Goal: Information Seeking & Learning: Learn about a topic

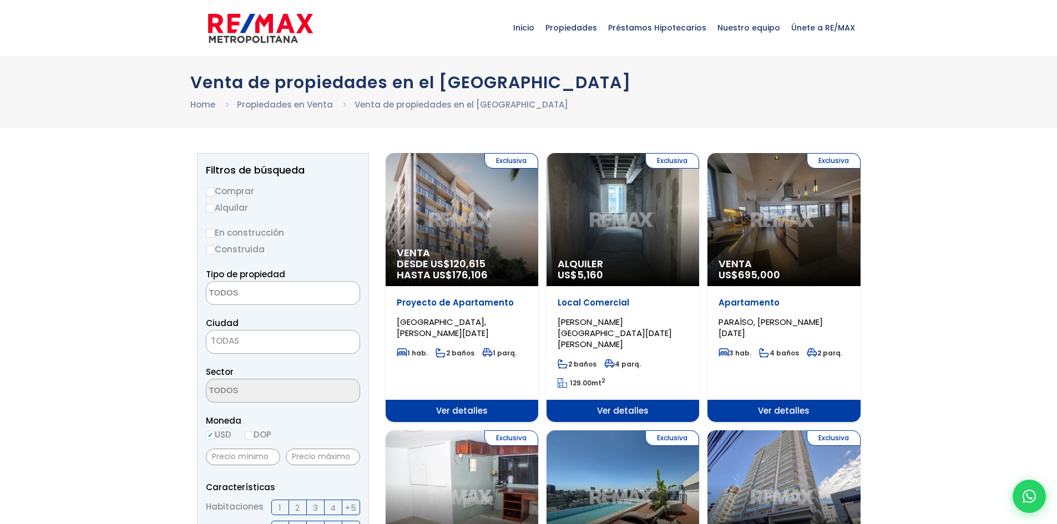
select select
click at [209, 193] on input "Comprar" at bounding box center [210, 191] width 9 height 9
radio input "true"
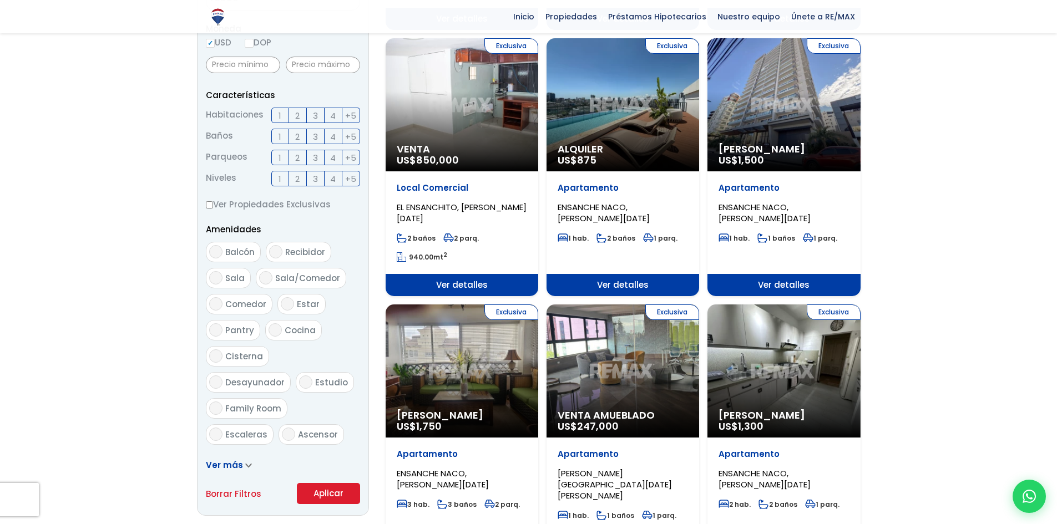
scroll to position [444, 0]
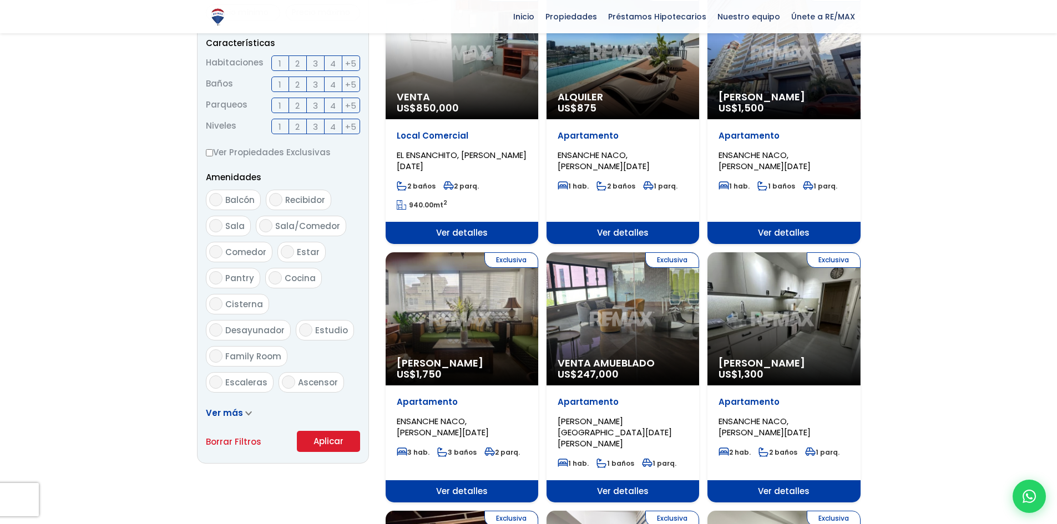
click at [326, 440] on button "Aplicar" at bounding box center [328, 441] width 63 height 21
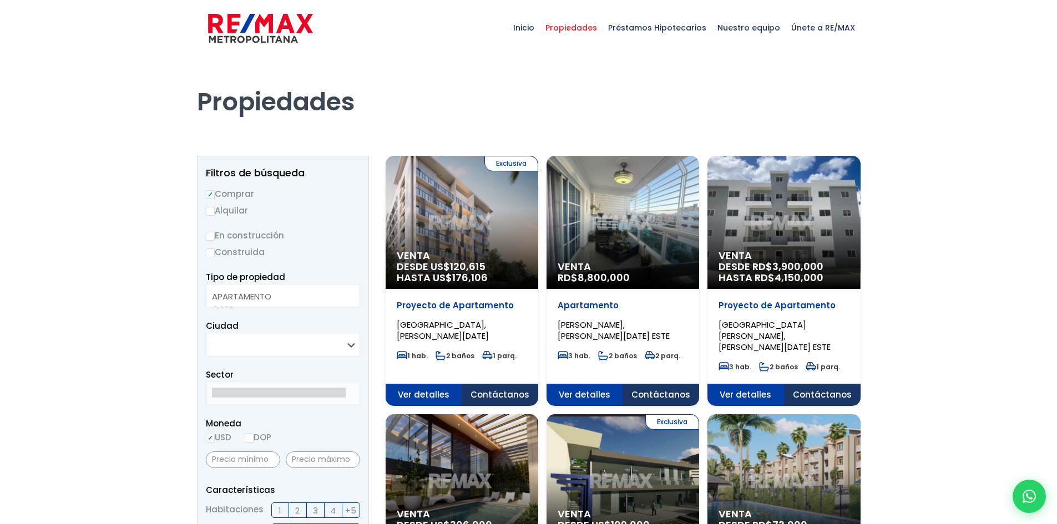
select select
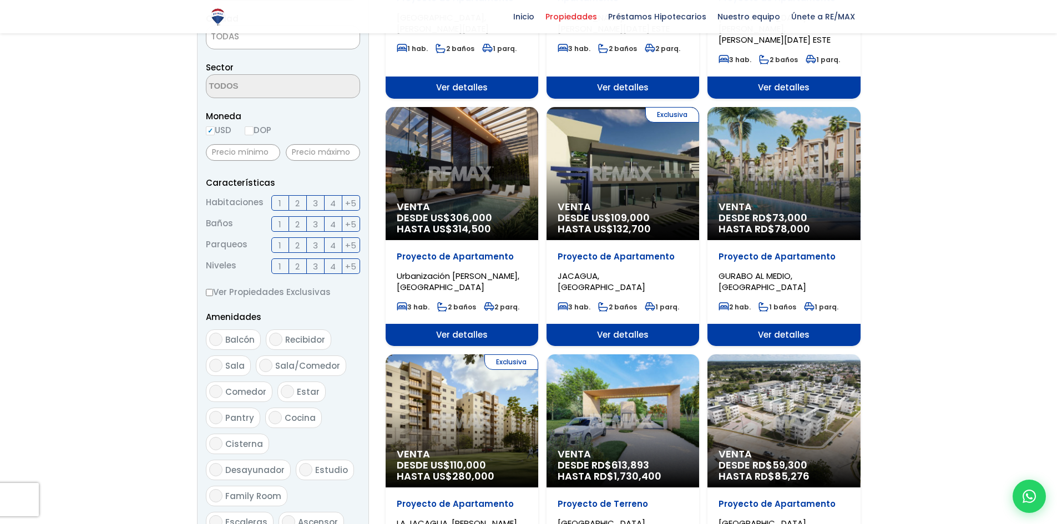
scroll to position [444, 0]
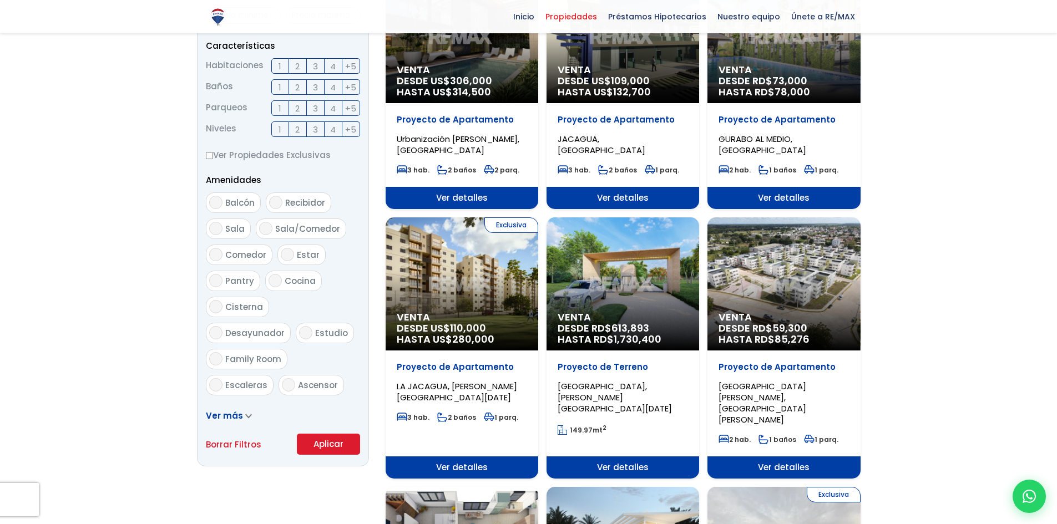
click at [940, 286] on div at bounding box center [528, 480] width 1057 height 1737
click at [476, 261] on div "Exclusiva Venta DESDE US$ 110,000 HASTA US$ 280,000" at bounding box center [462, 283] width 153 height 133
click at [472, 321] on span "110,000" at bounding box center [468, 328] width 36 height 14
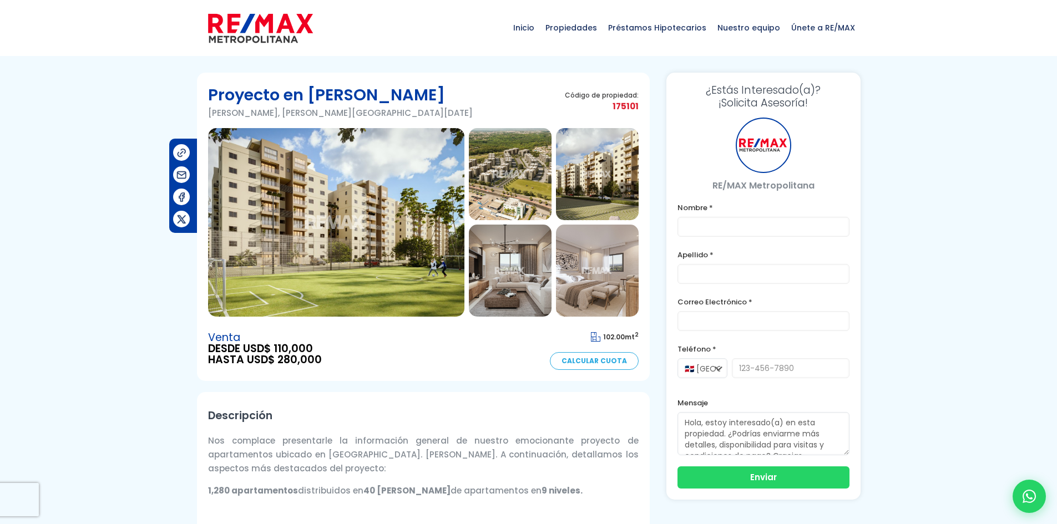
click at [525, 175] on img at bounding box center [510, 174] width 83 height 92
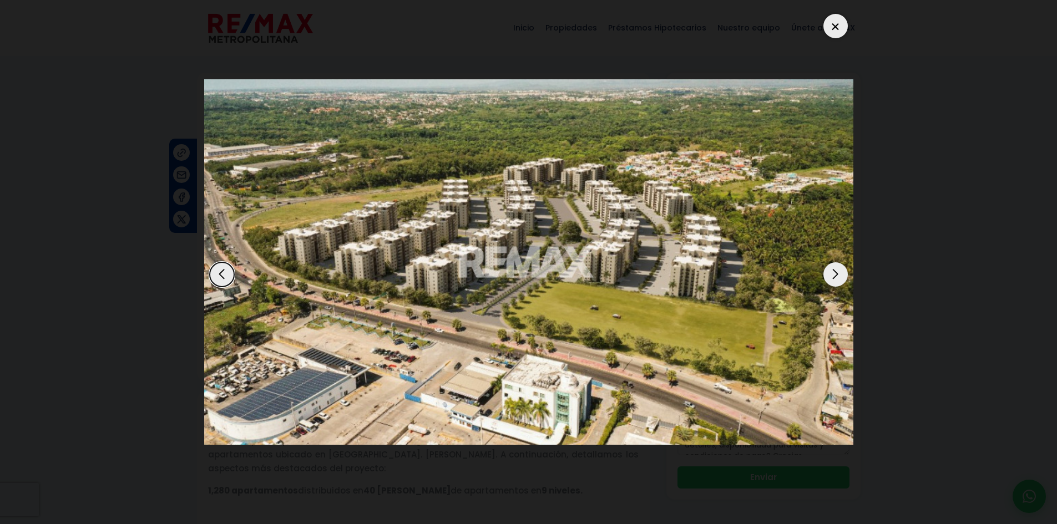
click at [827, 272] on div "Next slide" at bounding box center [835, 274] width 24 height 24
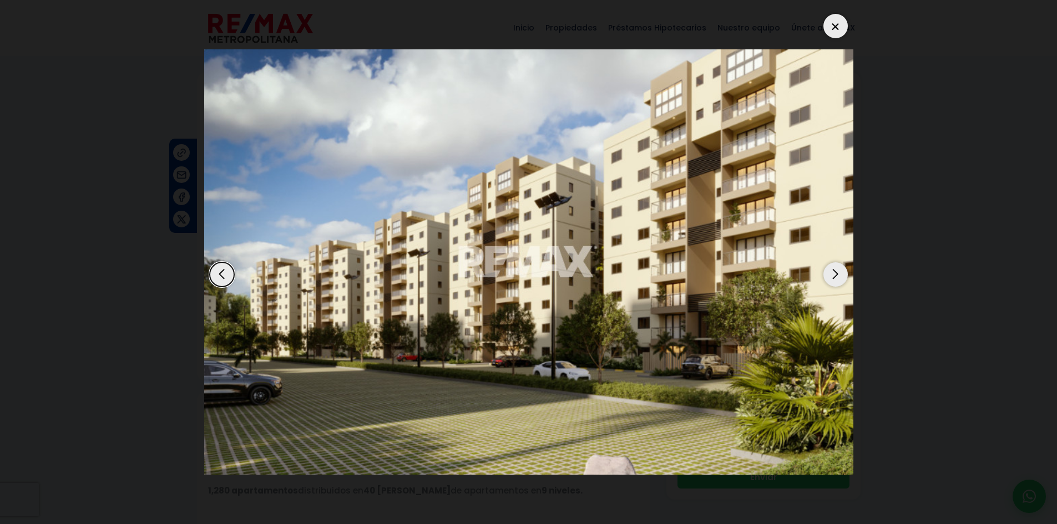
click at [830, 275] on div "Next slide" at bounding box center [835, 274] width 24 height 24
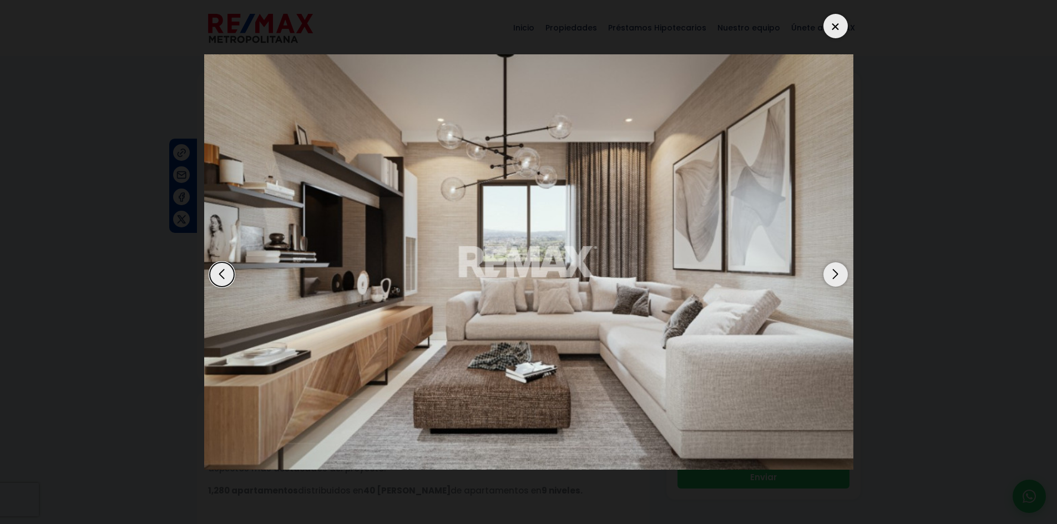
click at [830, 275] on div "Next slide" at bounding box center [835, 274] width 24 height 24
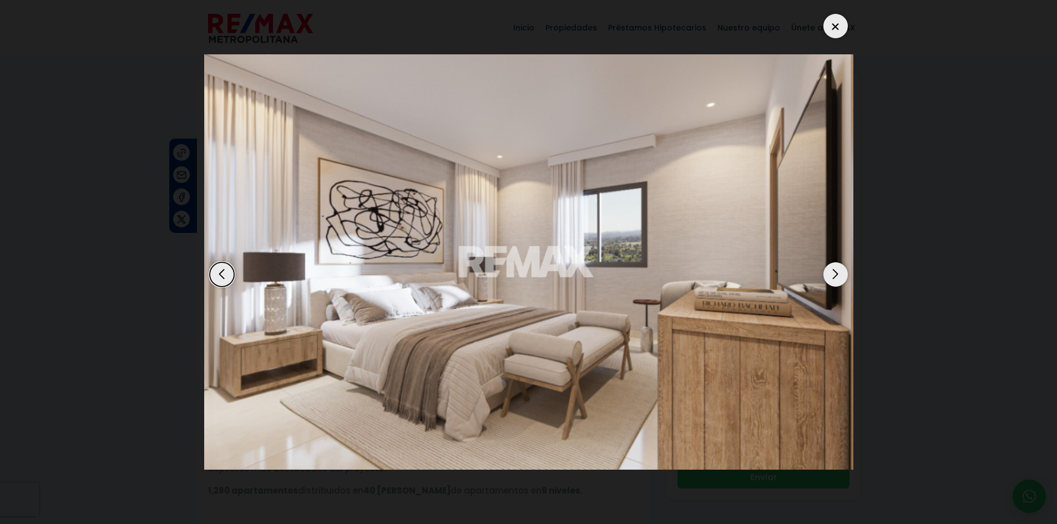
click at [837, 270] on div "Next slide" at bounding box center [835, 274] width 24 height 24
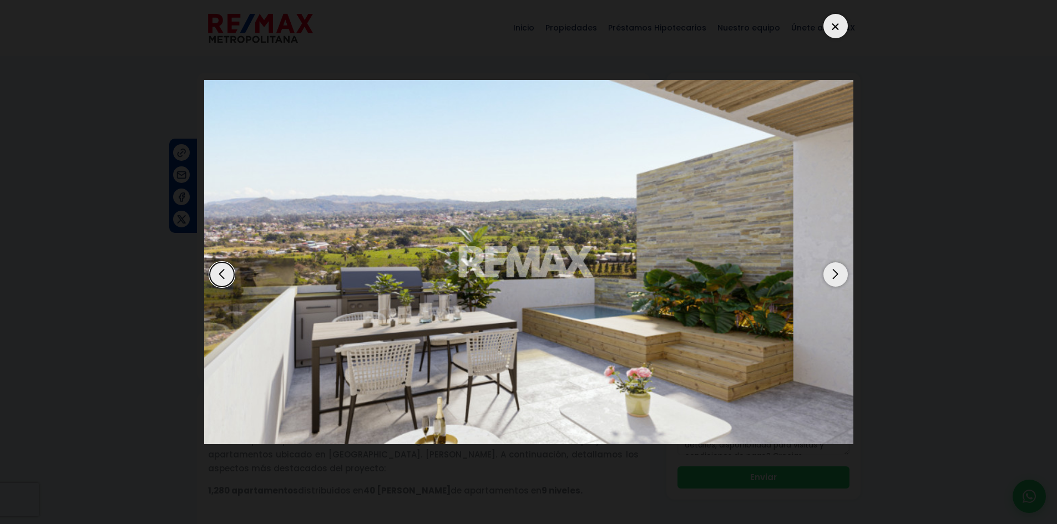
click at [837, 272] on div "Next slide" at bounding box center [835, 274] width 24 height 24
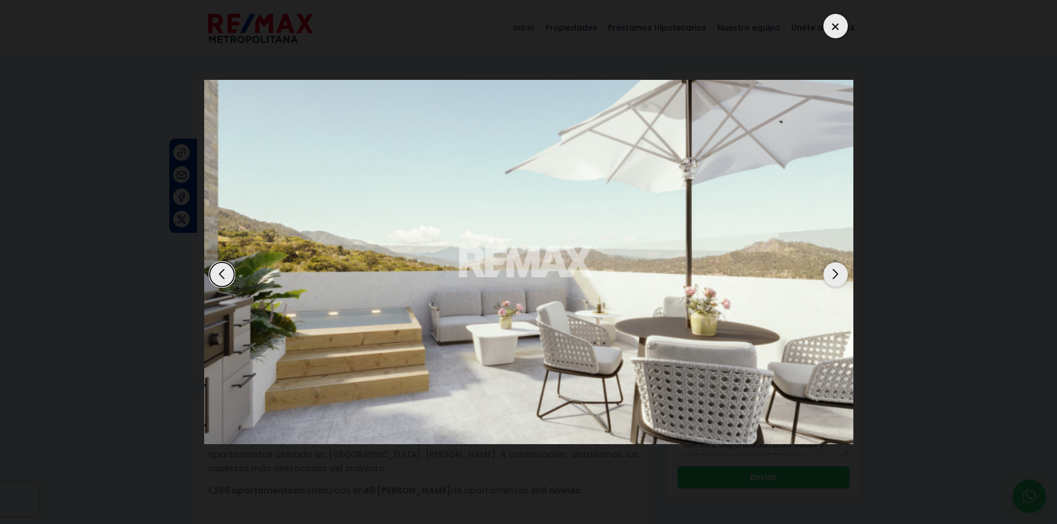
click at [837, 272] on div "Next slide" at bounding box center [835, 274] width 24 height 24
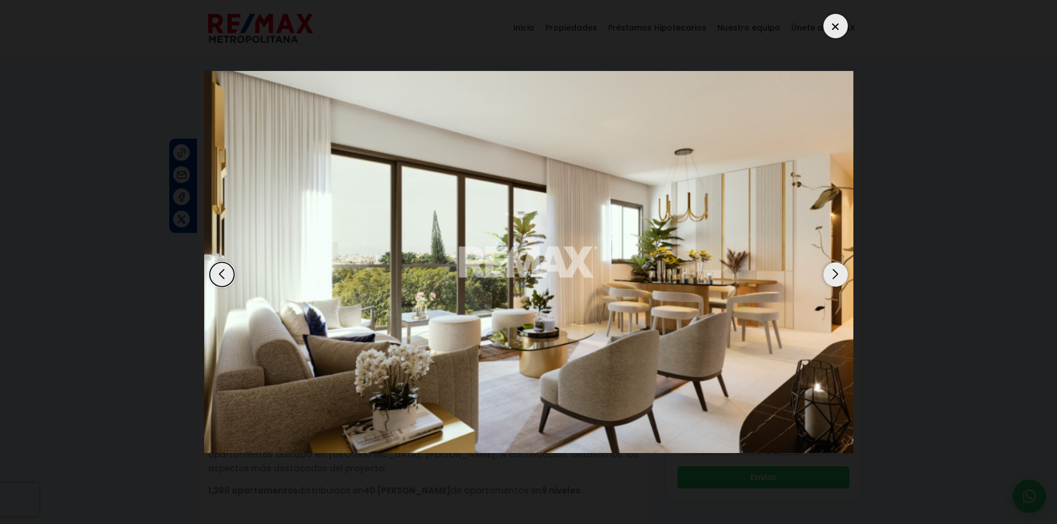
click at [837, 272] on div "Next slide" at bounding box center [835, 274] width 24 height 24
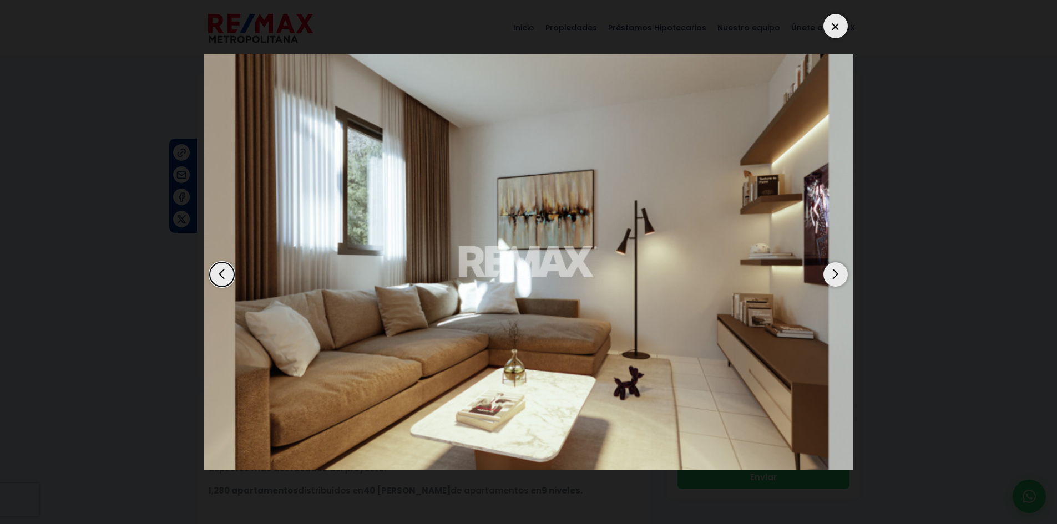
click at [838, 276] on div "Next slide" at bounding box center [835, 274] width 24 height 24
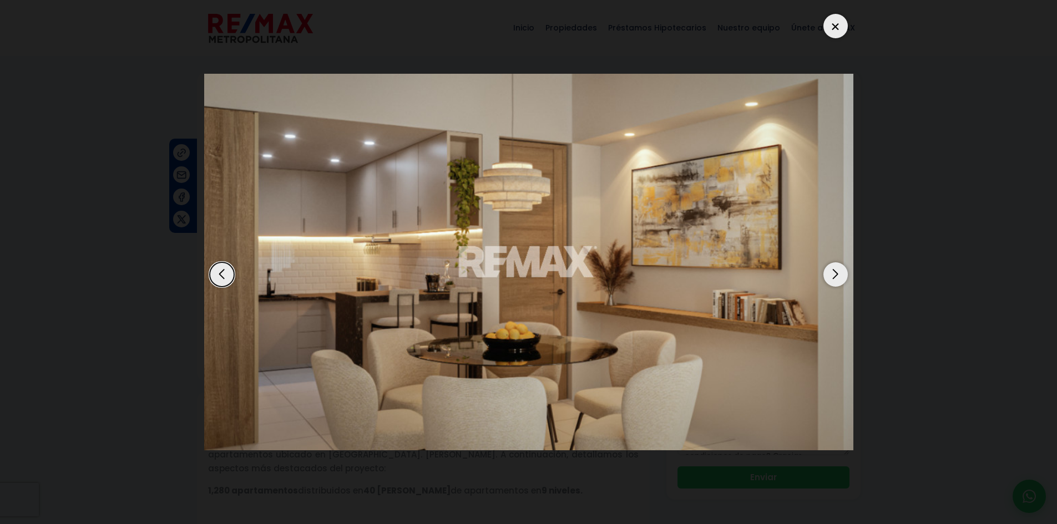
click at [834, 276] on div "Next slide" at bounding box center [835, 274] width 24 height 24
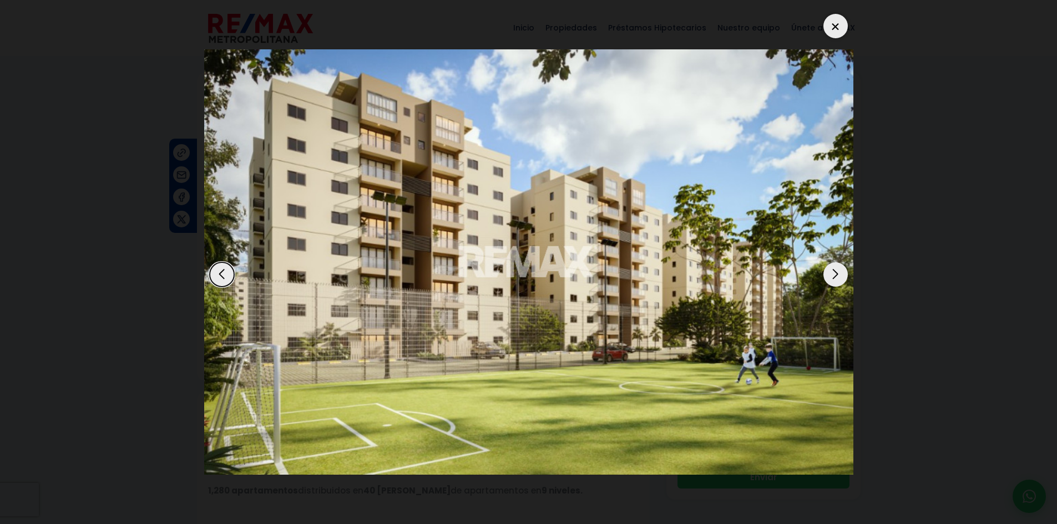
click at [834, 276] on div "Next slide" at bounding box center [835, 274] width 24 height 24
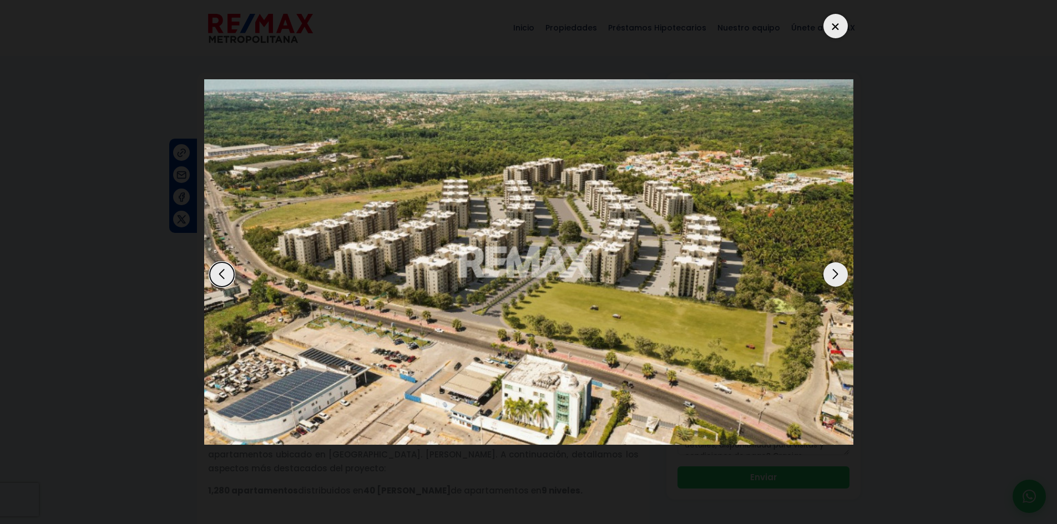
drag, startPoint x: 839, startPoint y: 25, endPoint x: 814, endPoint y: 29, distance: 25.4
click at [838, 25] on div at bounding box center [835, 26] width 24 height 24
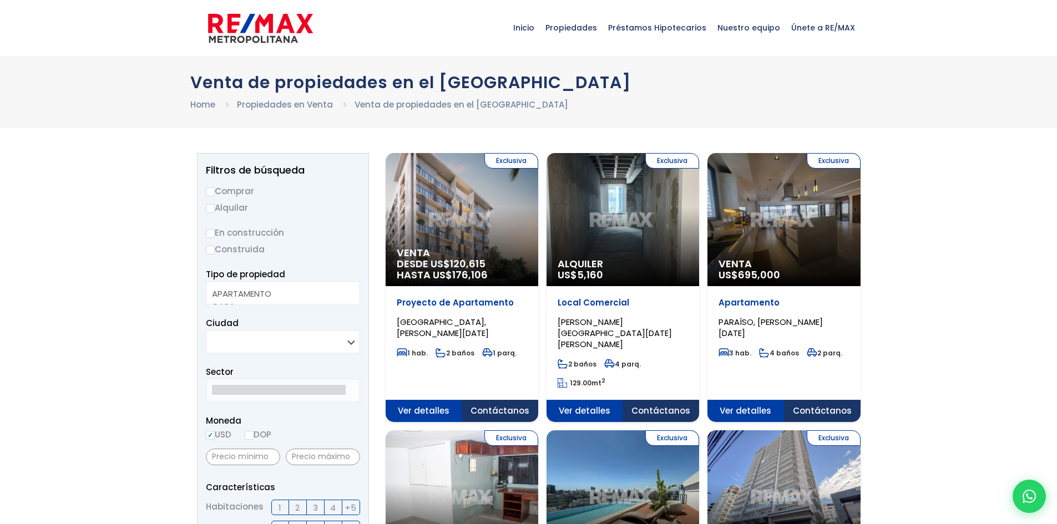
select select
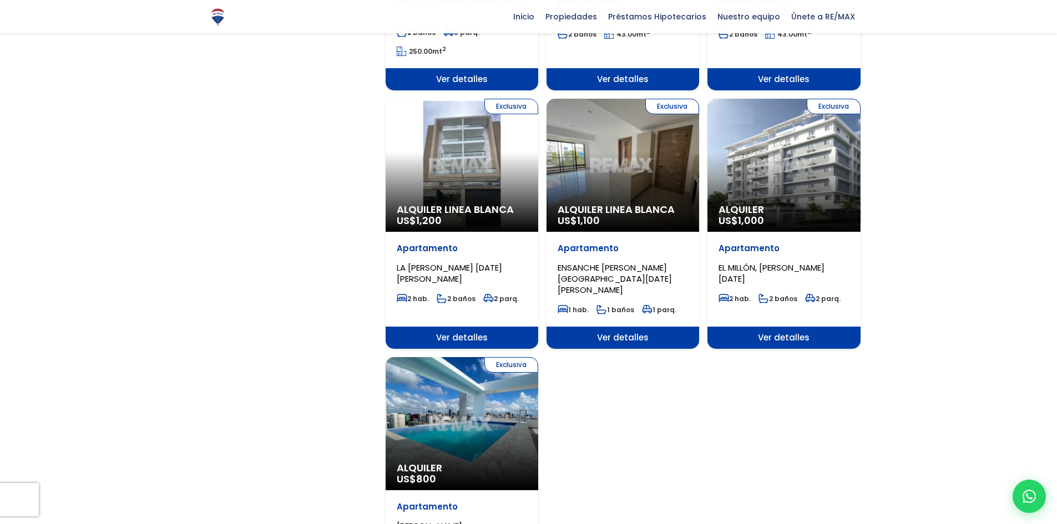
scroll to position [1276, 0]
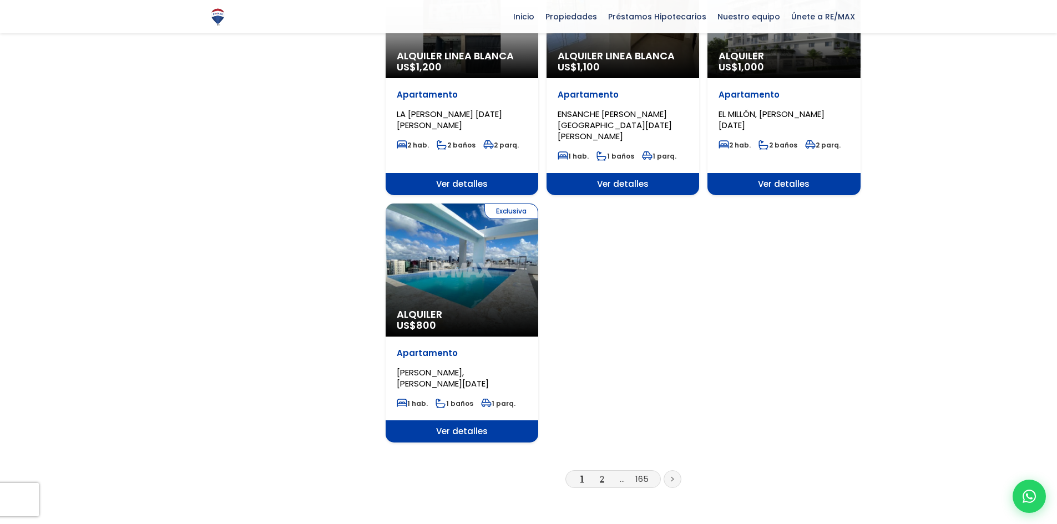
click at [602, 473] on link "2" at bounding box center [602, 479] width 4 height 12
